Goal: Information Seeking & Learning: Learn about a topic

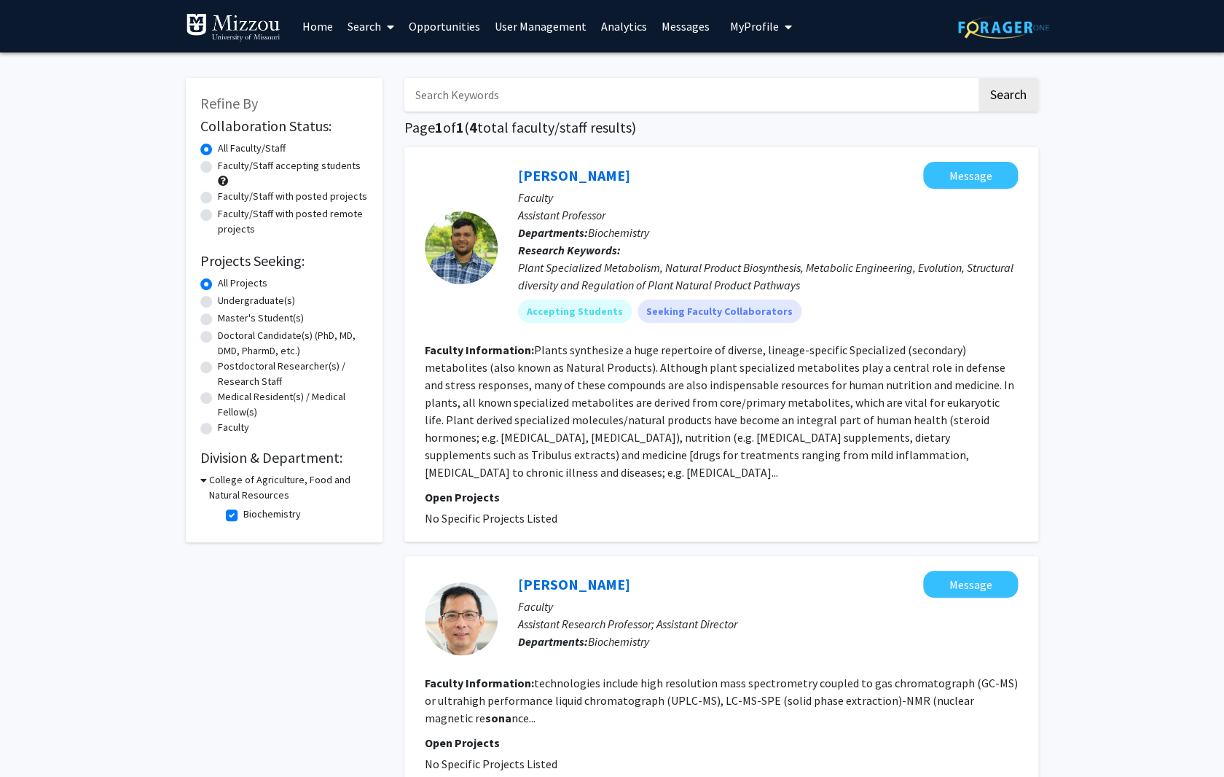
click at [218, 197] on label "Faculty/Staff with posted projects" at bounding box center [292, 196] width 149 height 15
click at [218, 197] on input "Faculty/Staff with posted projects" at bounding box center [222, 193] width 9 height 9
radio input "true"
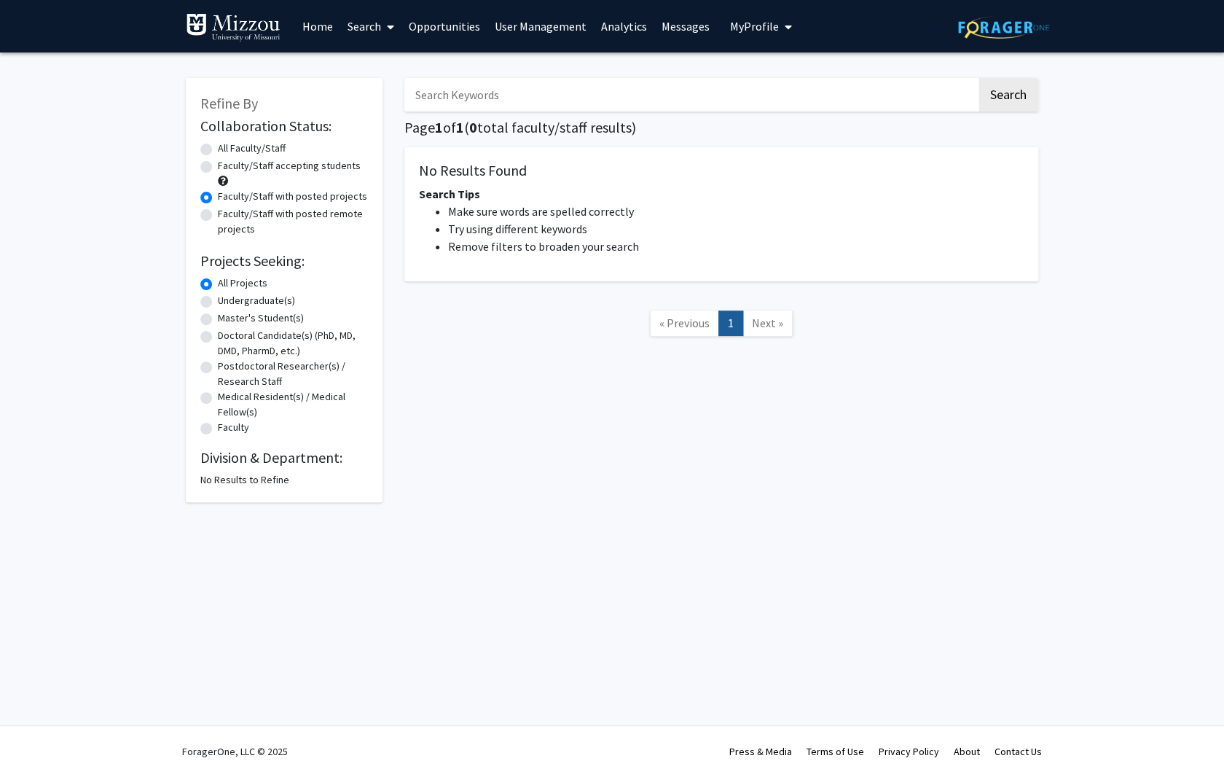
click at [354, 23] on link "Search" at bounding box center [370, 26] width 61 height 51
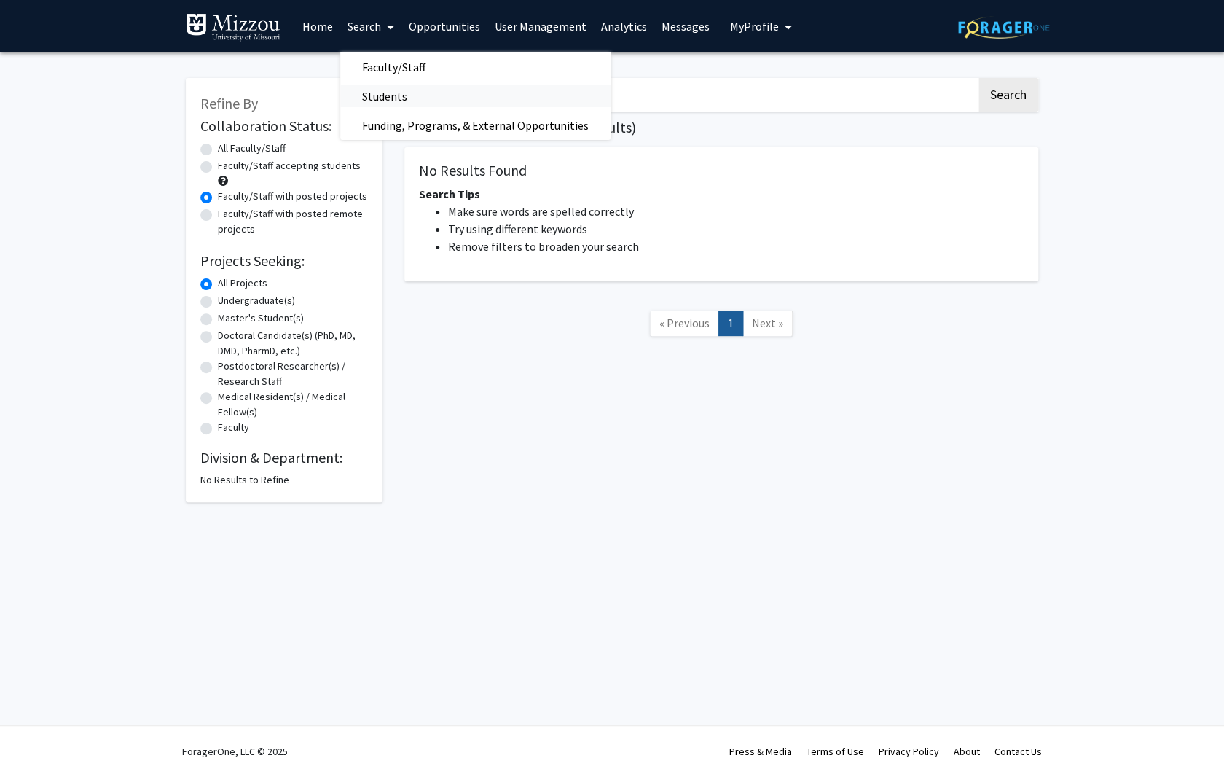
click at [382, 93] on span "Students" at bounding box center [384, 96] width 89 height 29
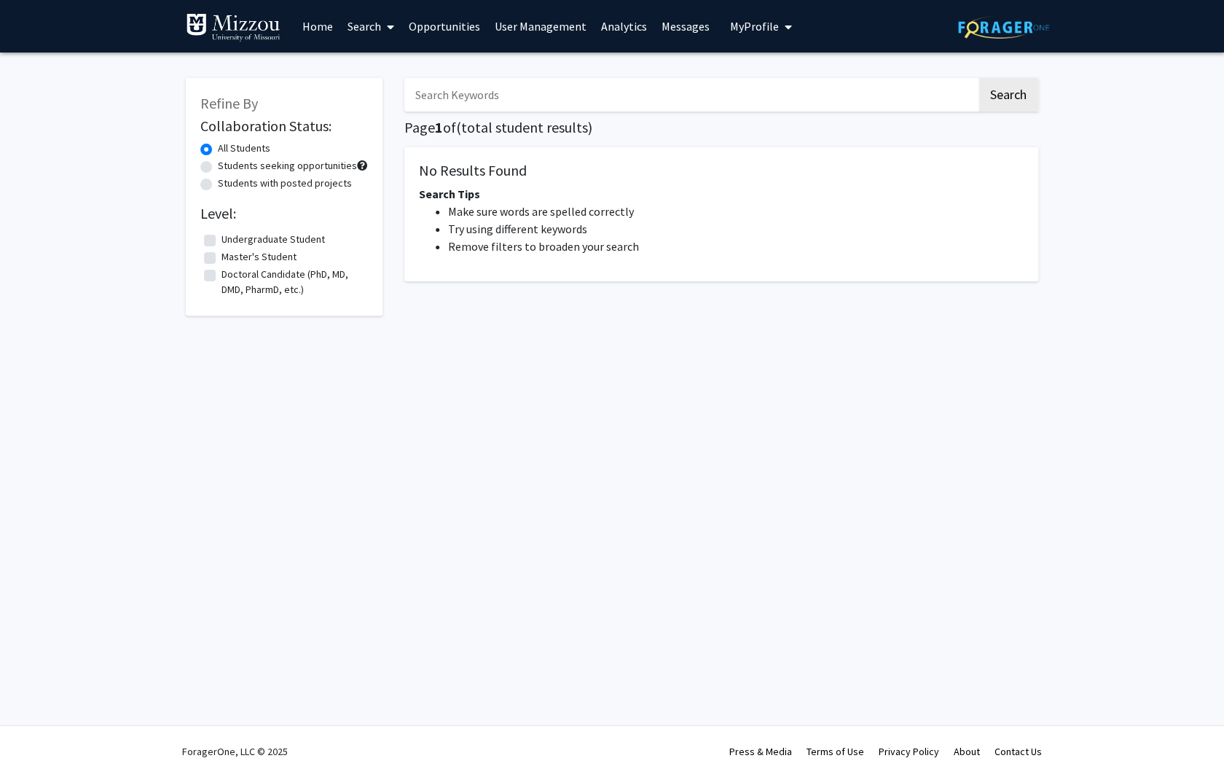
click at [366, 25] on link "Search" at bounding box center [370, 26] width 61 height 51
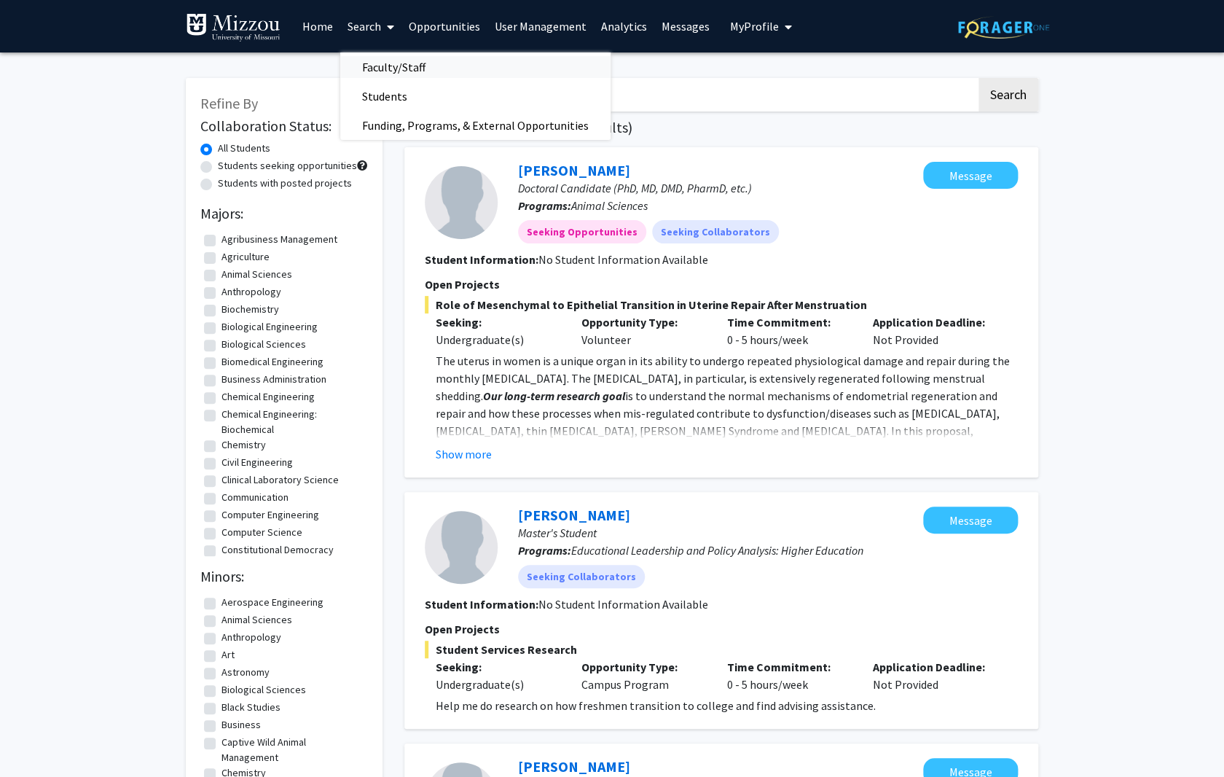
click at [375, 68] on span "Faculty/Staff" at bounding box center [393, 66] width 107 height 29
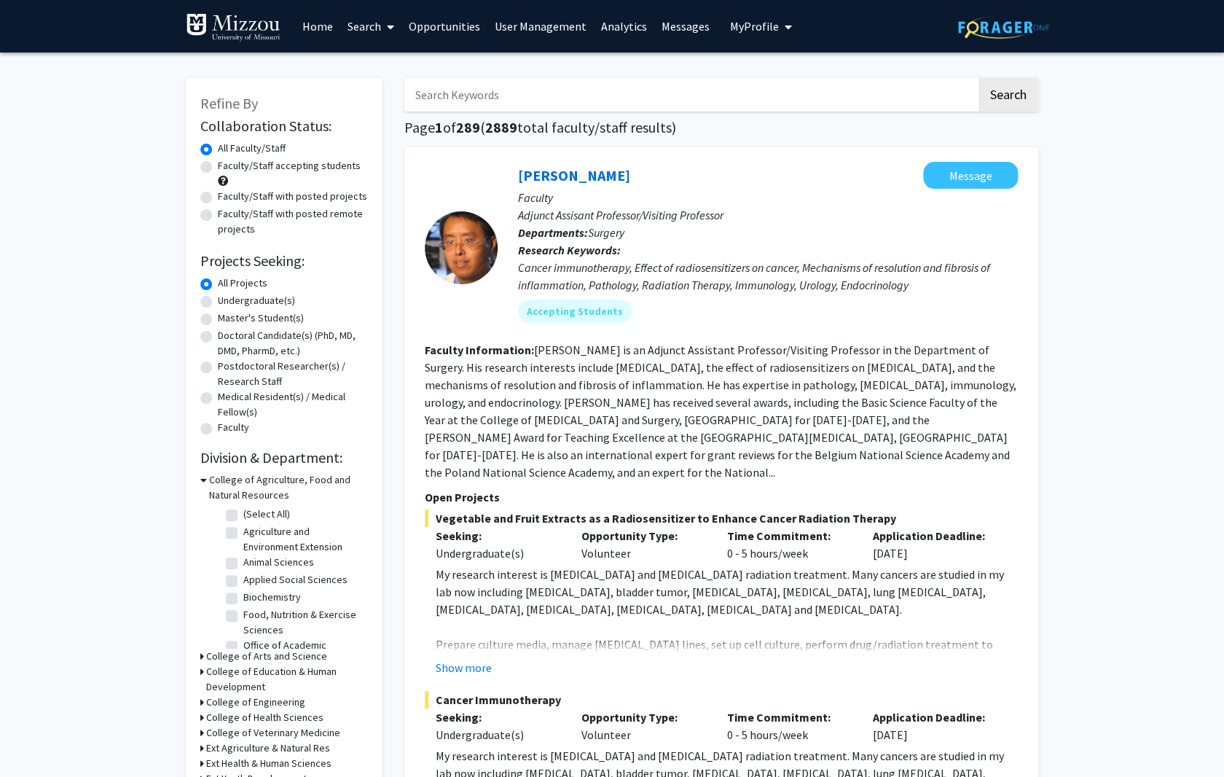
click at [200, 195] on div "Refine By Collaboration Status: Collaboration Status All Faculty/Staff Collabor…" at bounding box center [284, 516] width 197 height 876
click at [218, 198] on label "Faculty/Staff with posted projects" at bounding box center [292, 196] width 149 height 15
click at [218, 198] on input "Faculty/Staff with posted projects" at bounding box center [222, 193] width 9 height 9
radio input "true"
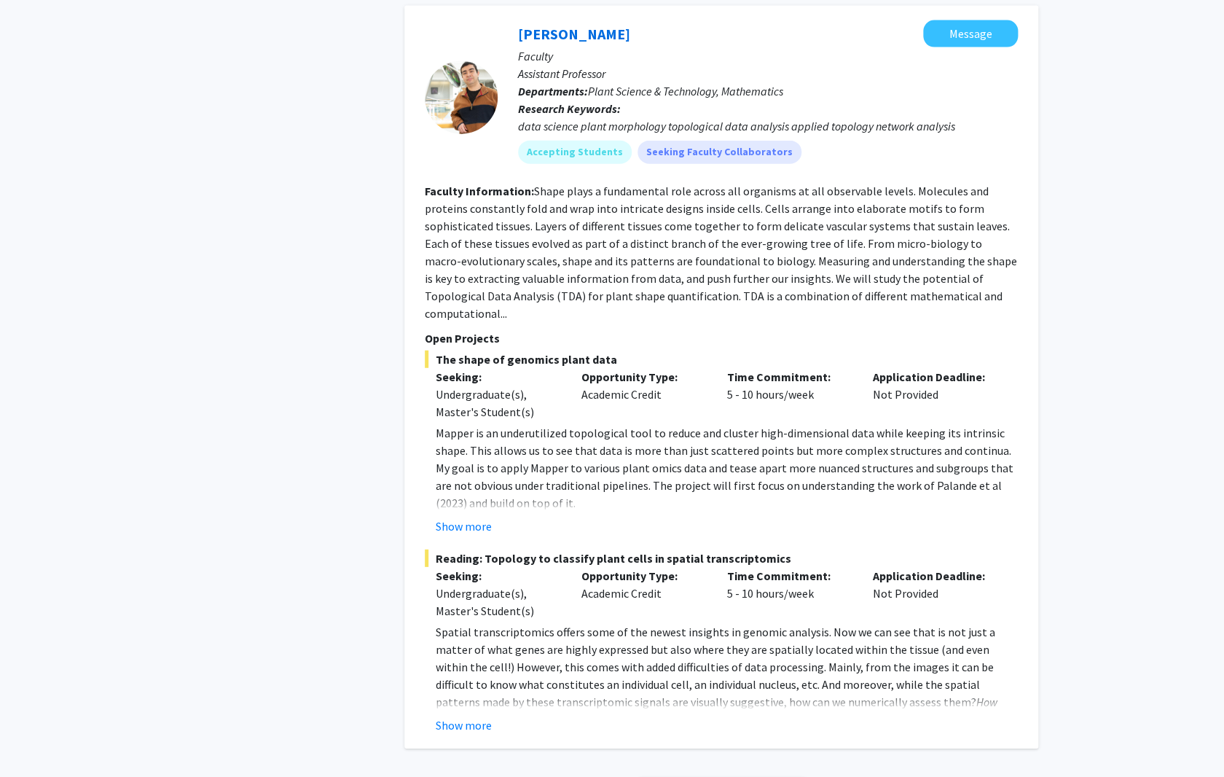
scroll to position [6344, 0]
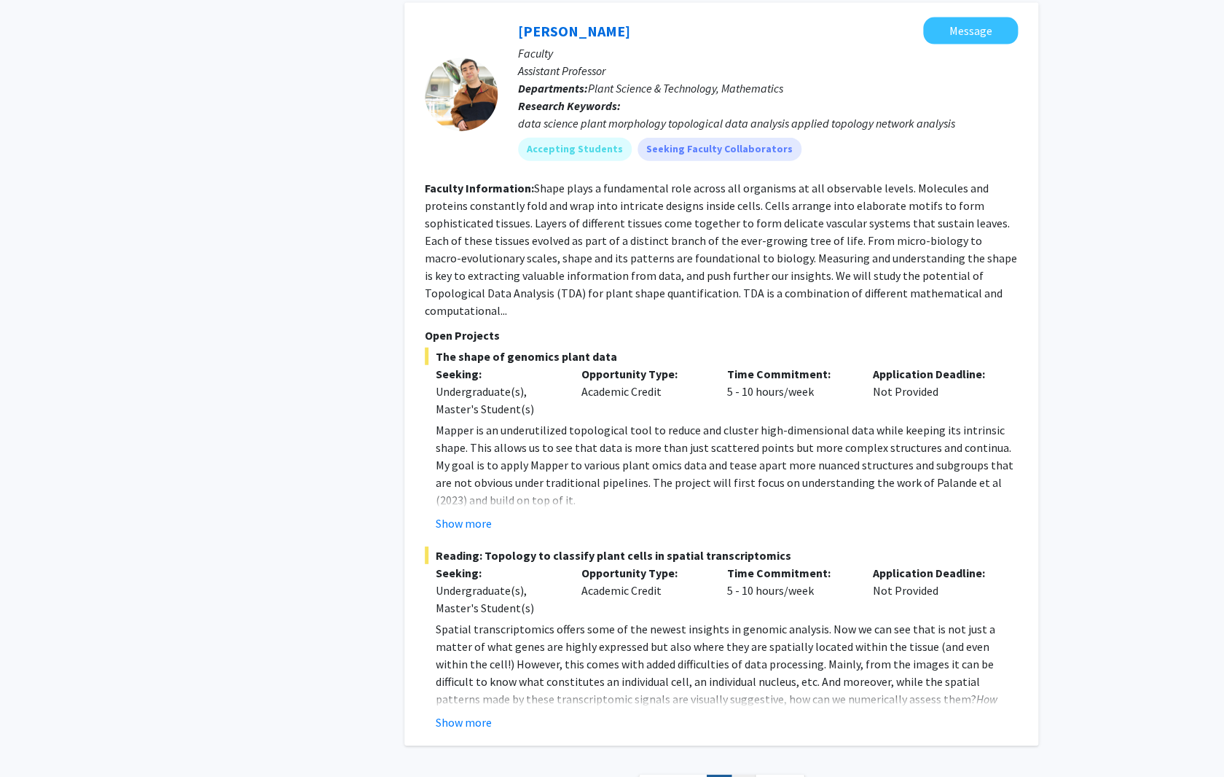
click at [738, 774] on link "2" at bounding box center [743, 786] width 25 height 25
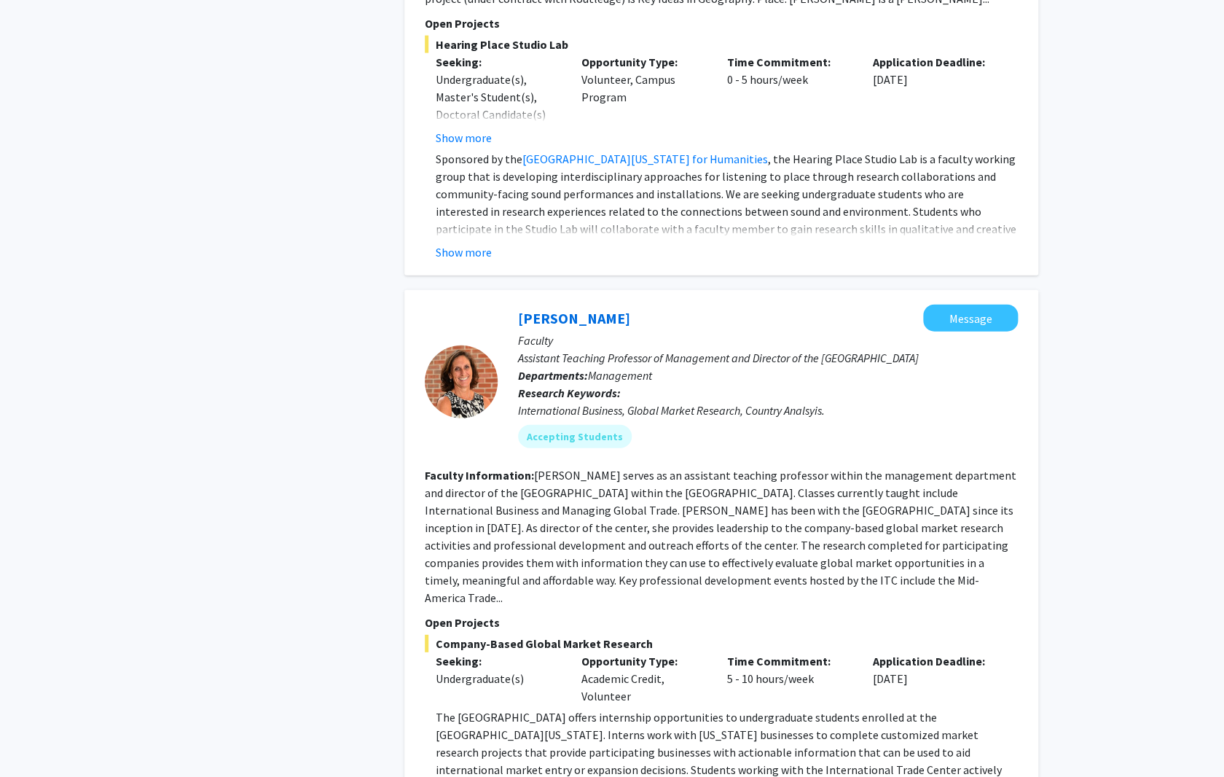
scroll to position [3963, 0]
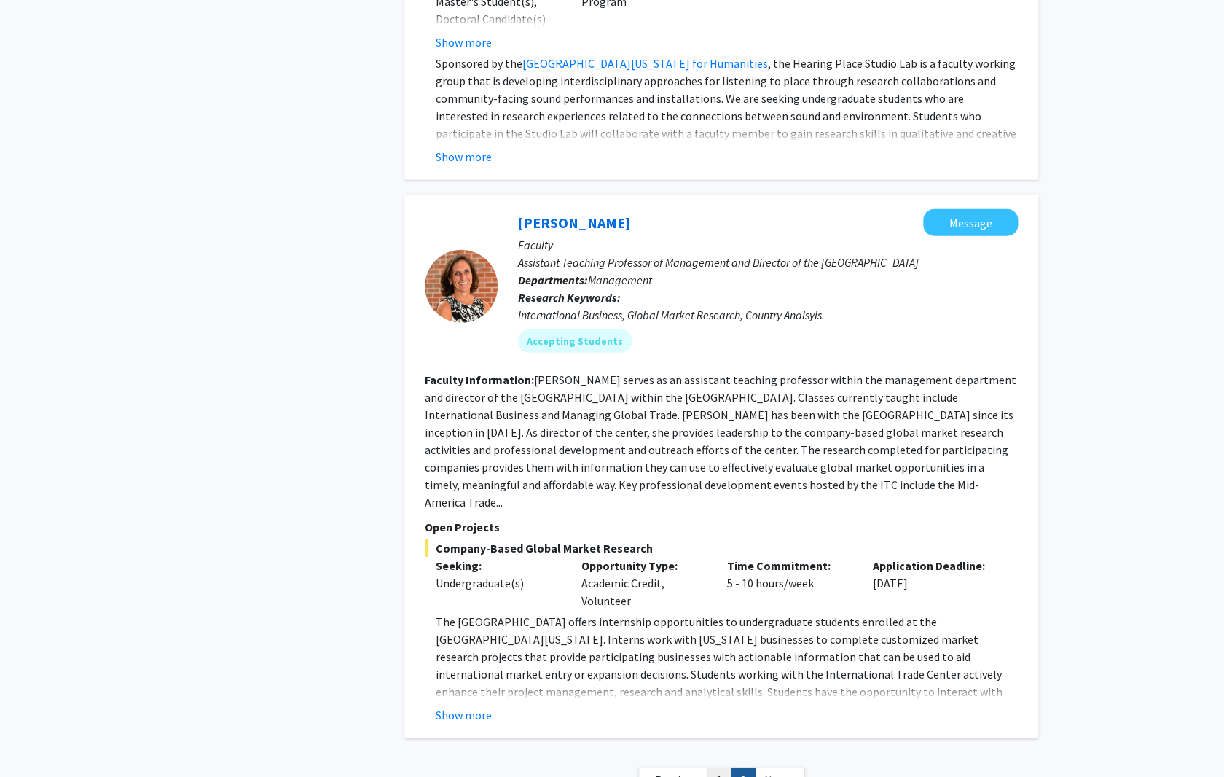
click at [717, 767] on link "1" at bounding box center [719, 779] width 25 height 25
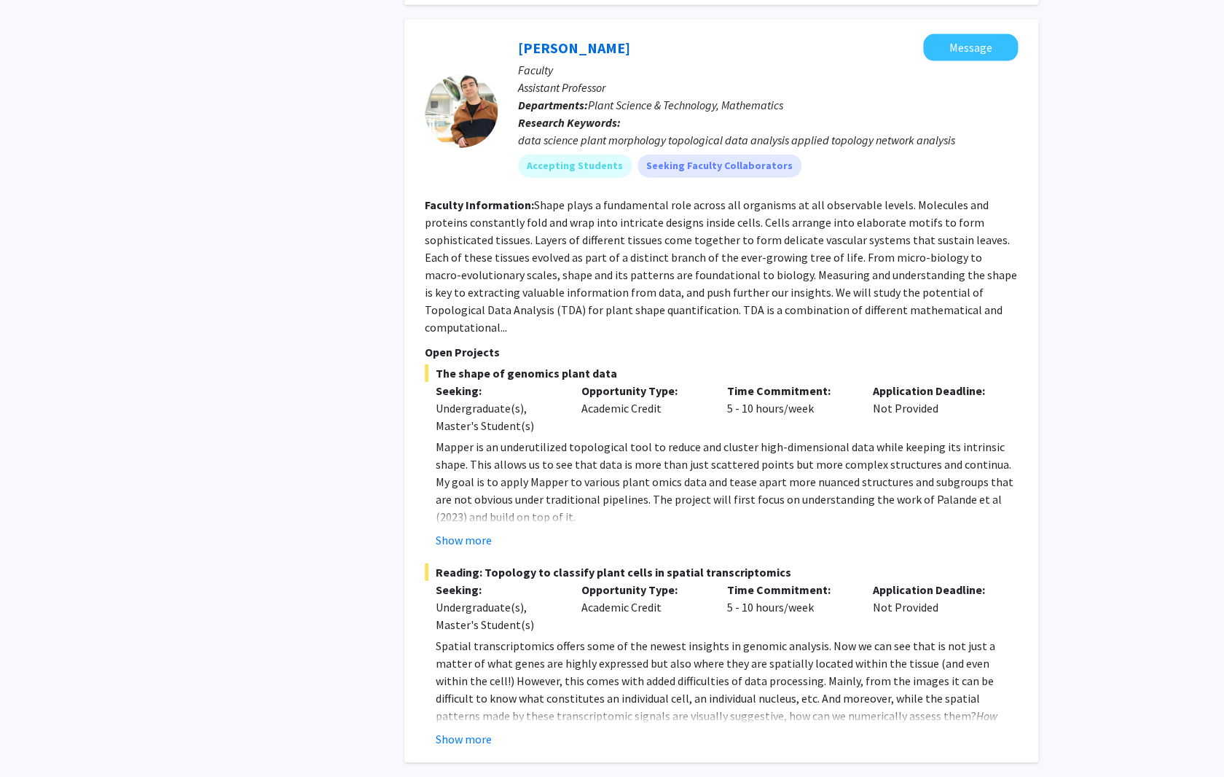
scroll to position [6370, 0]
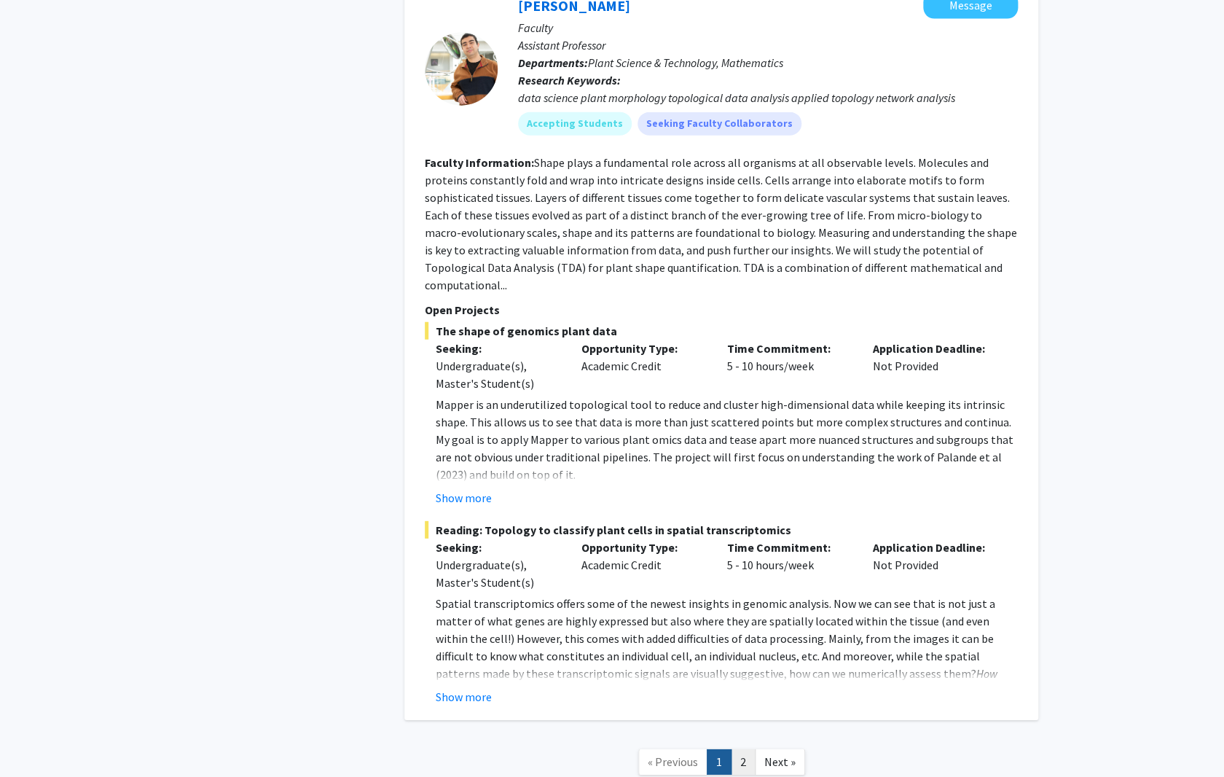
click at [742, 749] on link "2" at bounding box center [743, 761] width 25 height 25
